Goal: Task Accomplishment & Management: Manage account settings

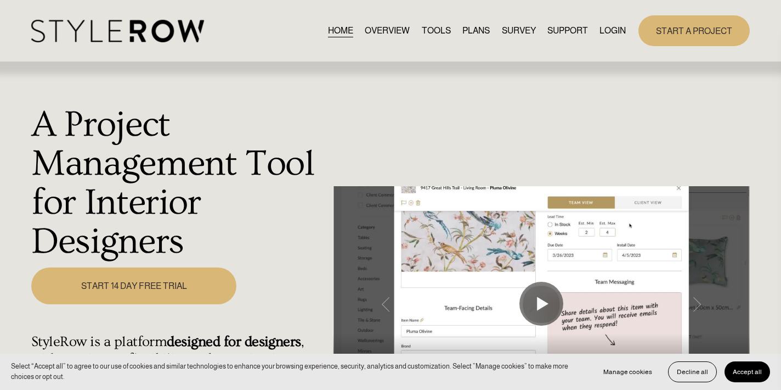
click at [611, 22] on div "HOME OVERVIEW TOOLS PLANS SURVEY SUPPORT QUESTIONS" at bounding box center [328, 31] width 595 height 22
click at [611, 31] on link "LOGIN" at bounding box center [613, 31] width 26 height 15
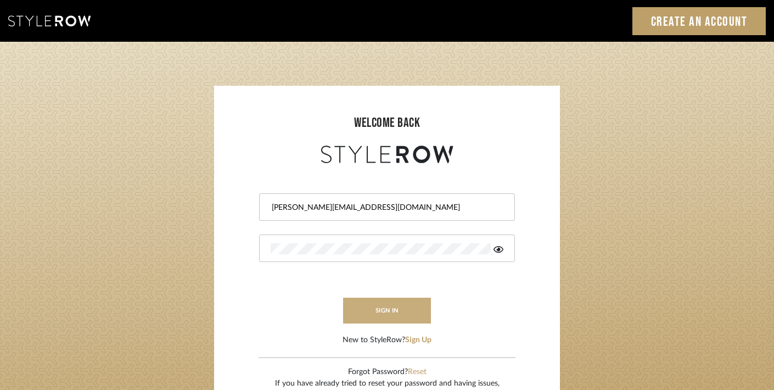
click at [386, 314] on button "sign in" at bounding box center [387, 310] width 88 height 26
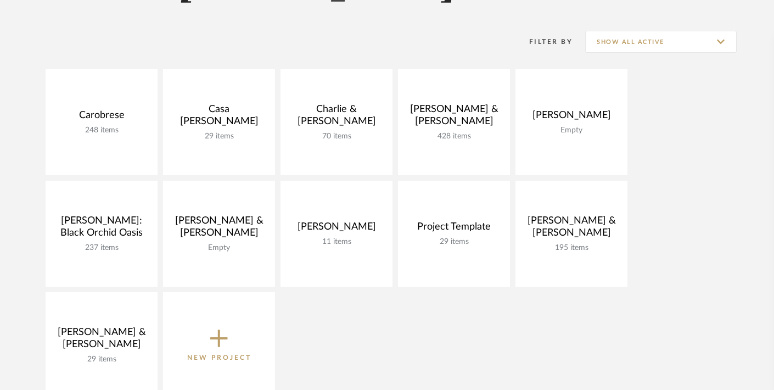
scroll to position [204, 0]
